Goal: Find specific page/section: Find specific page/section

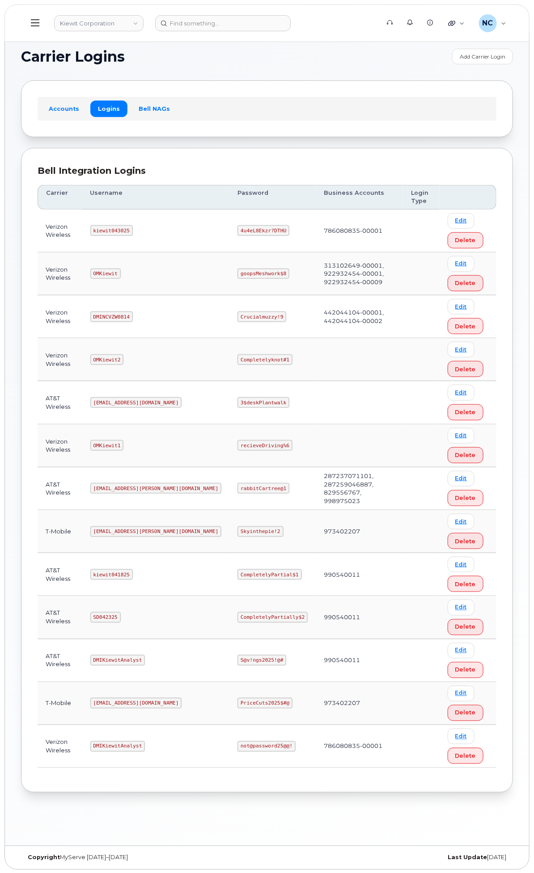
scroll to position [4, 0]
drag, startPoint x: 246, startPoint y: 229, endPoint x: 200, endPoint y: 231, distance: 45.6
click at [200, 231] on td "kiewit043025" at bounding box center [156, 229] width 148 height 43
copy code "kiewit043025"
drag, startPoint x: 356, startPoint y: 228, endPoint x: 304, endPoint y: 226, distance: 51.9
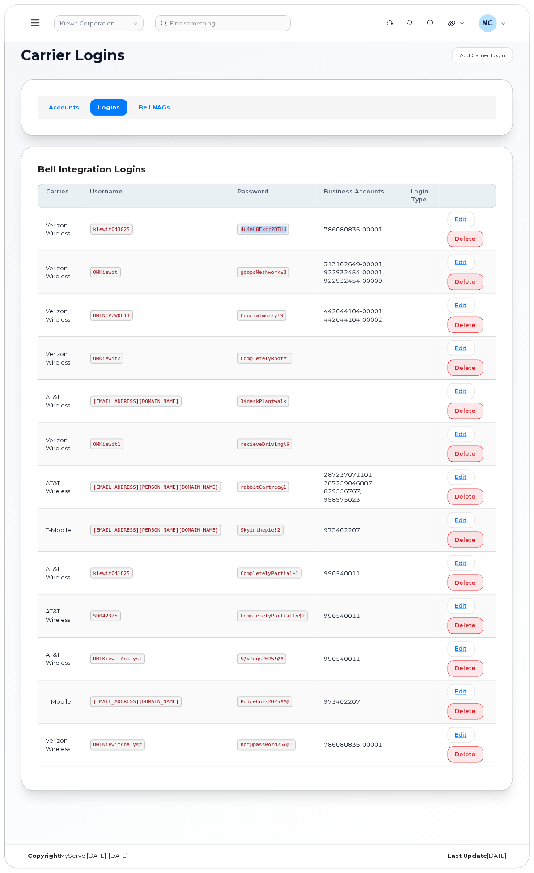
click at [304, 226] on td "4u4eL8Ekzr?DTHU" at bounding box center [272, 229] width 86 height 43
copy code "4u4eL8Ekzr?DTHU"
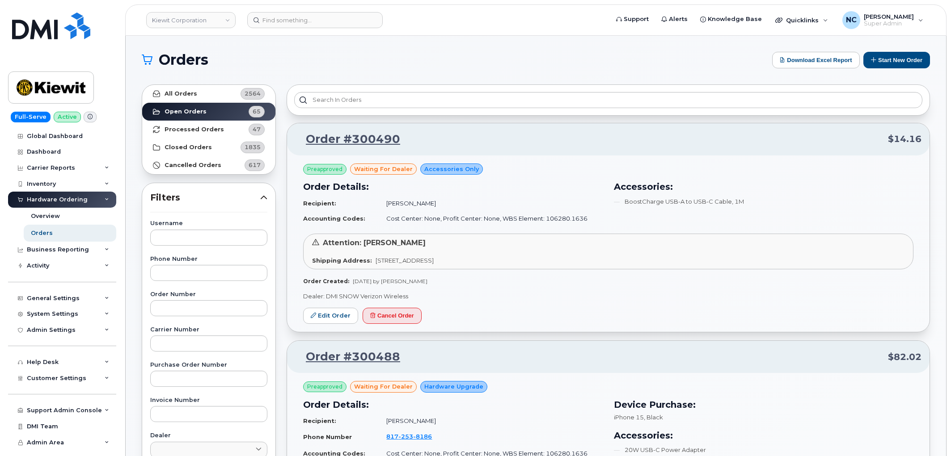
scroll to position [99, 0]
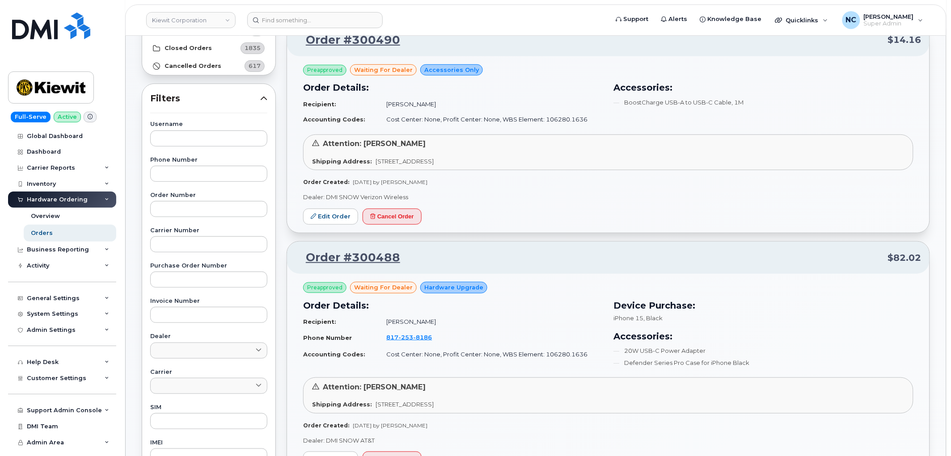
click at [345, 10] on header "[PERSON_NAME] Corporation Support Alerts Knowledge Base Quicklinks Suspend / Ca…" at bounding box center [535, 19] width 821 height 31
click at [343, 16] on input at bounding box center [314, 20] width 135 height 16
paste input "[PHONE_NUMBER]"
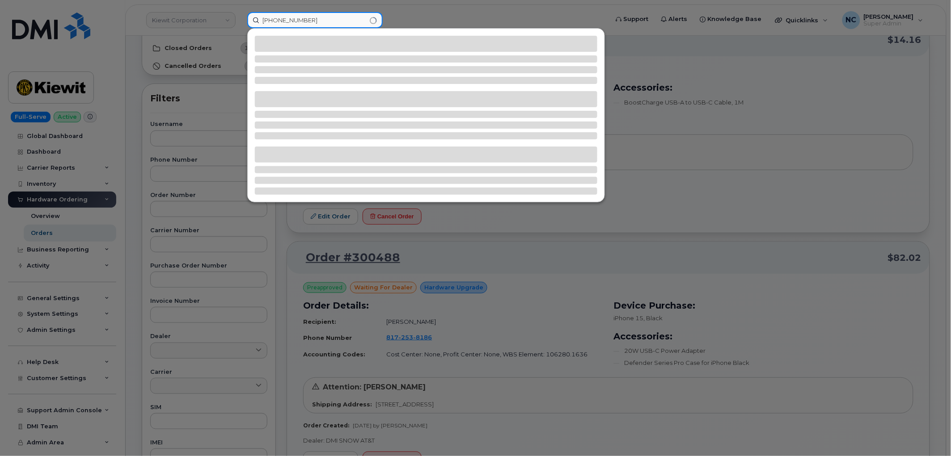
type input "908-380-8543"
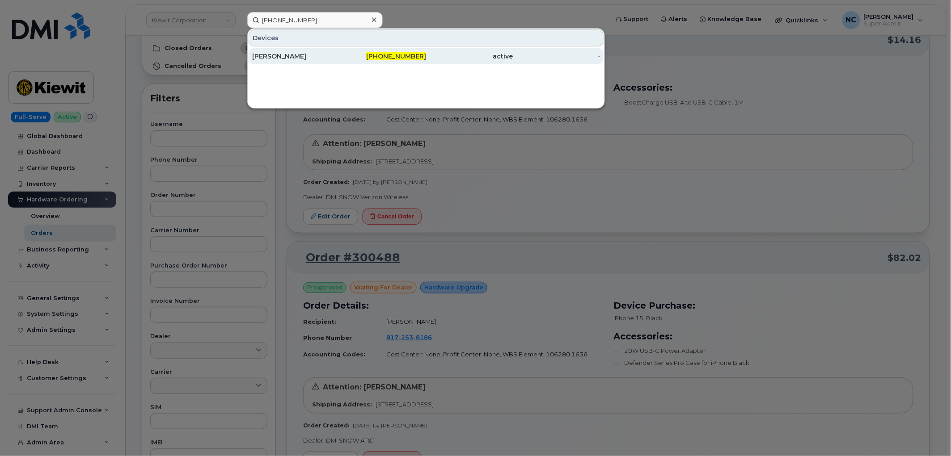
click at [311, 52] on div "Jamel Gibson" at bounding box center [295, 56] width 87 height 9
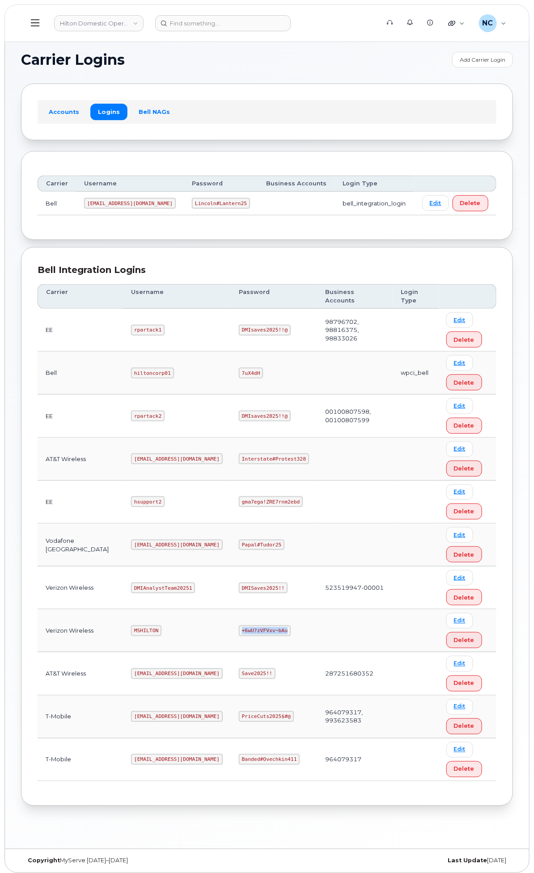
drag, startPoint x: 349, startPoint y: 662, endPoint x: 304, endPoint y: 655, distance: 45.1
click at [304, 653] on tr "Verizon Wireless MSHILTON +6wU?zVFVxv~bAu Edit Delete" at bounding box center [267, 631] width 459 height 43
copy tr "+6wU?zVFVxv~bAu"
